Goal: Obtain resource: Download file/media

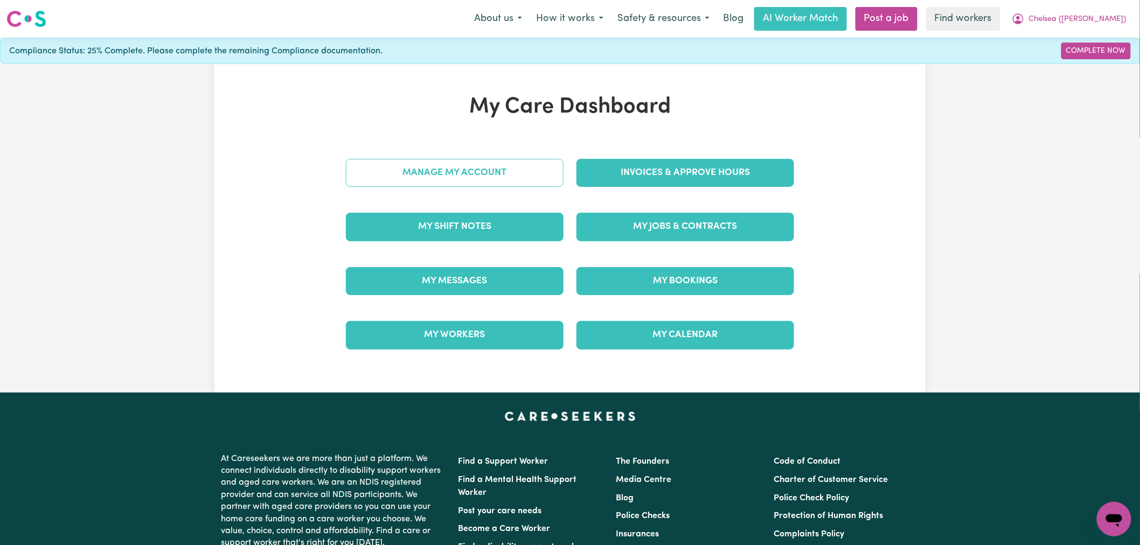
click at [536, 185] on link "Manage My Account" at bounding box center [455, 173] width 218 height 28
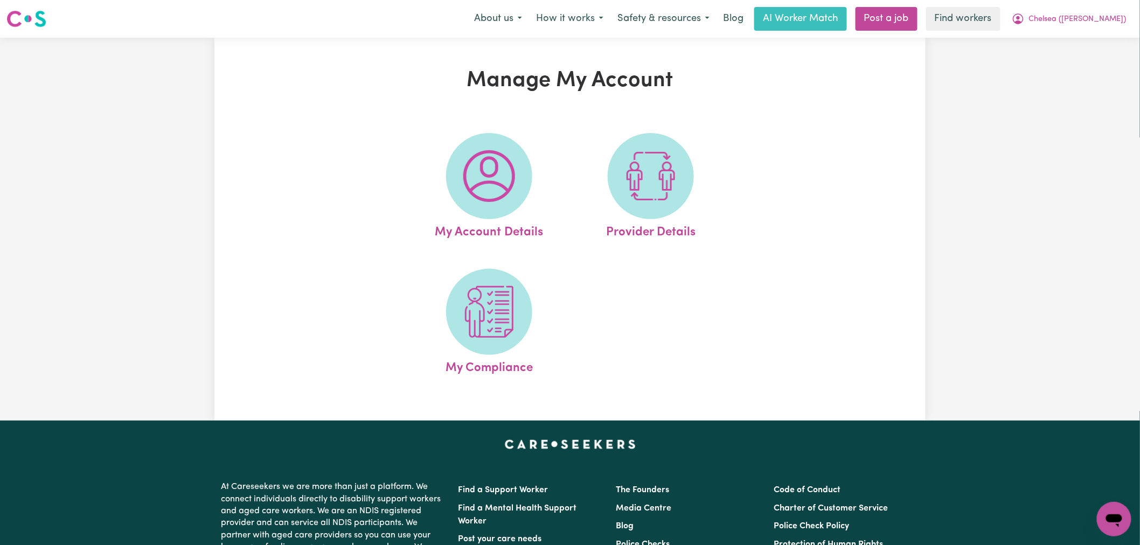
drag, startPoint x: 500, startPoint y: 325, endPoint x: 494, endPoint y: 320, distance: 8.0
click at [500, 325] on img at bounding box center [489, 312] width 52 height 52
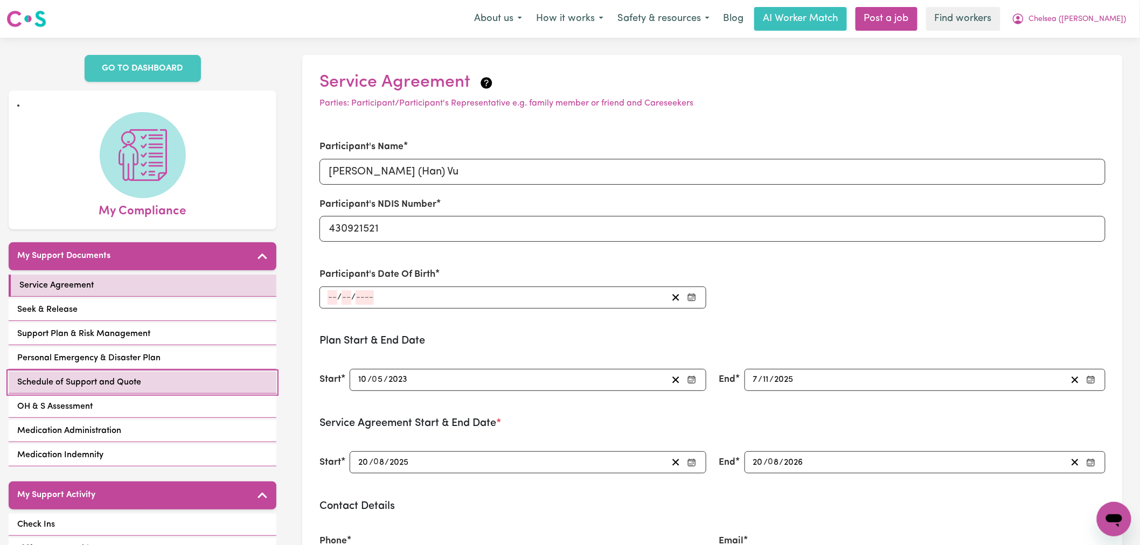
click at [134, 382] on span "Schedule of Support and Quote" at bounding box center [79, 382] width 124 height 13
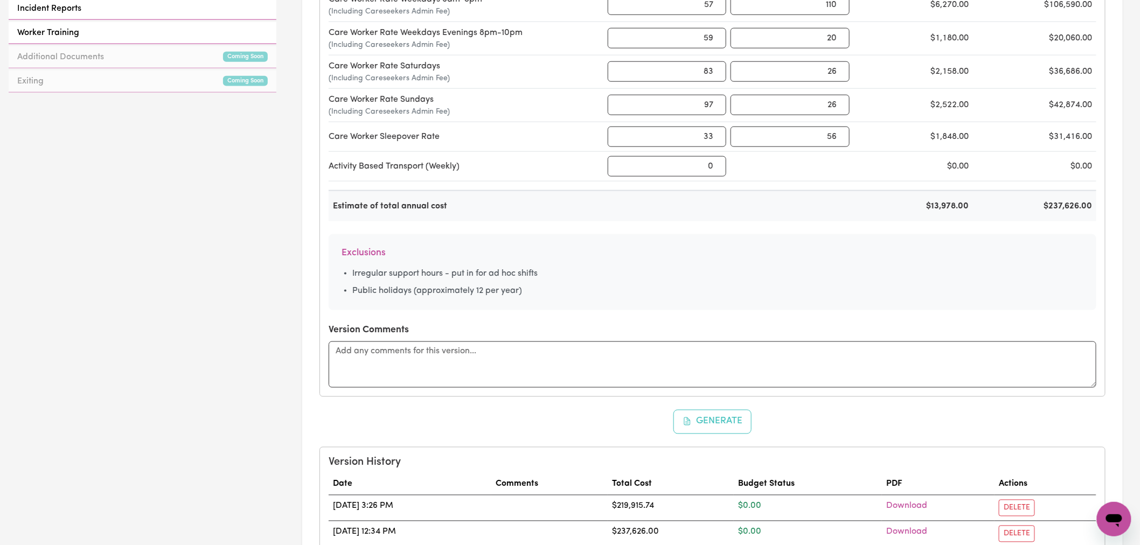
scroll to position [718, 0]
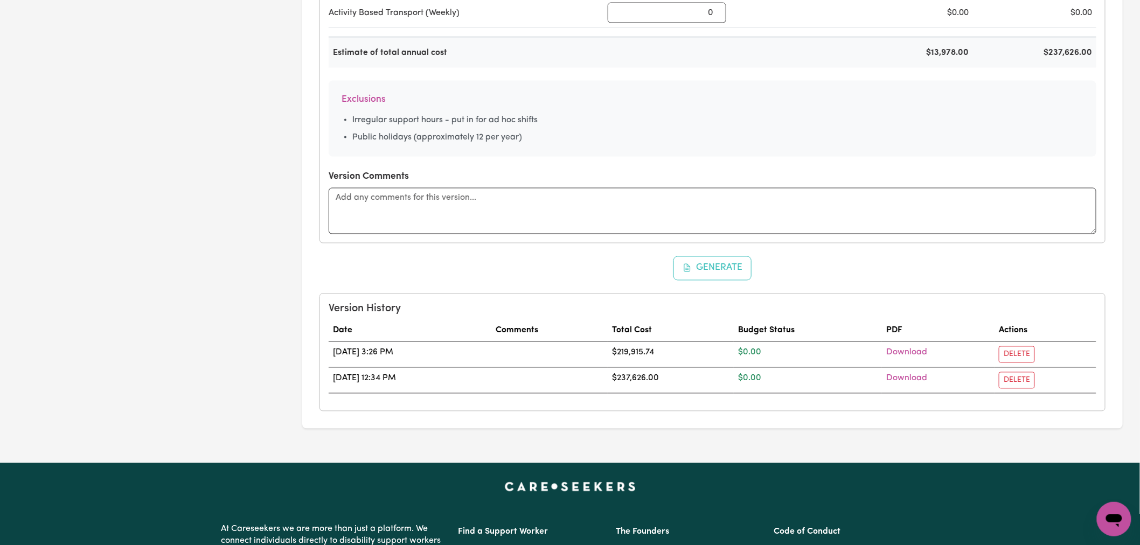
click at [897, 380] on td "Download" at bounding box center [938, 381] width 113 height 26
click at [923, 380] on link "Download" at bounding box center [906, 379] width 41 height 9
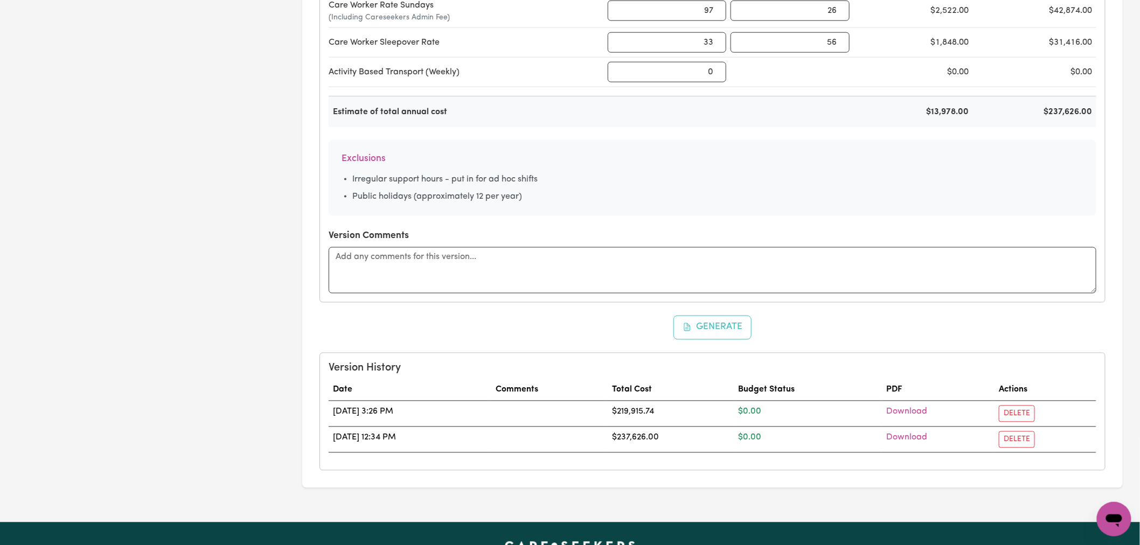
scroll to position [838, 0]
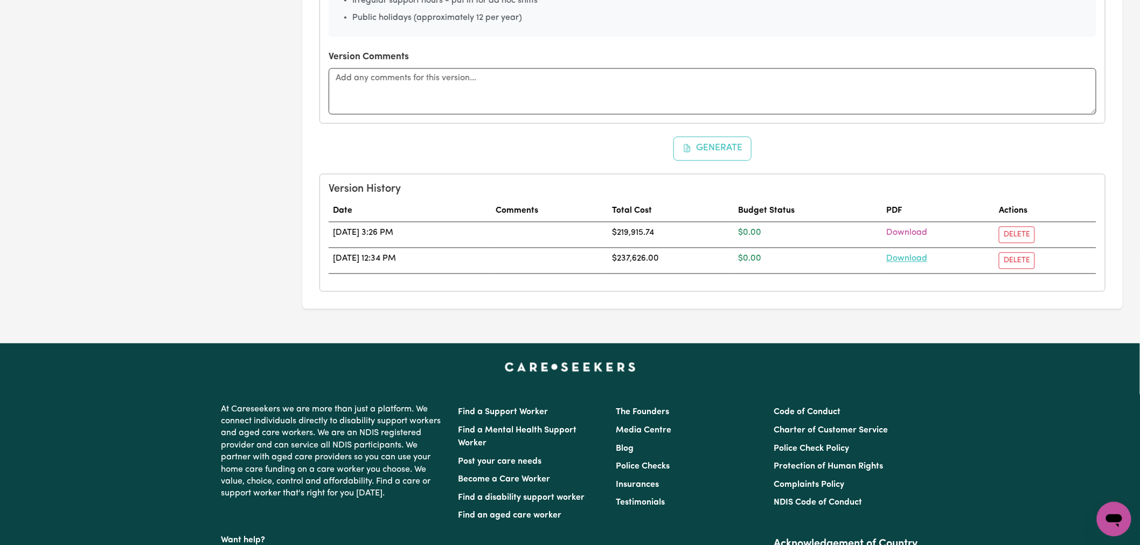
click at [927, 256] on link "Download" at bounding box center [906, 259] width 41 height 9
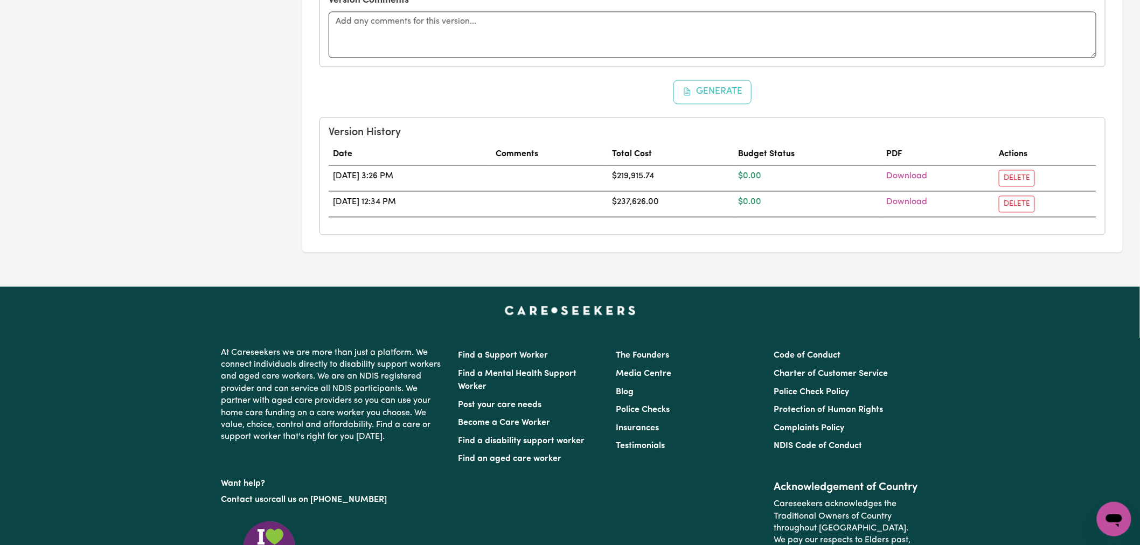
scroll to position [709, 0]
